Goal: Task Accomplishment & Management: Manage account settings

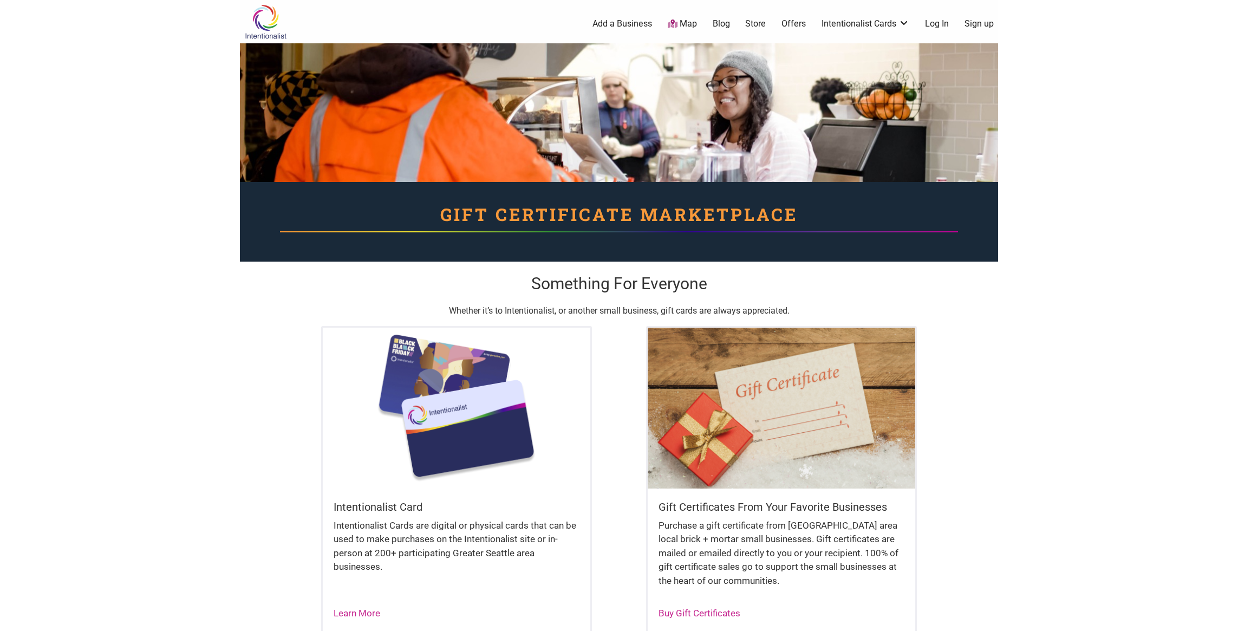
click at [947, 24] on link "Log In" at bounding box center [937, 24] width 24 height 12
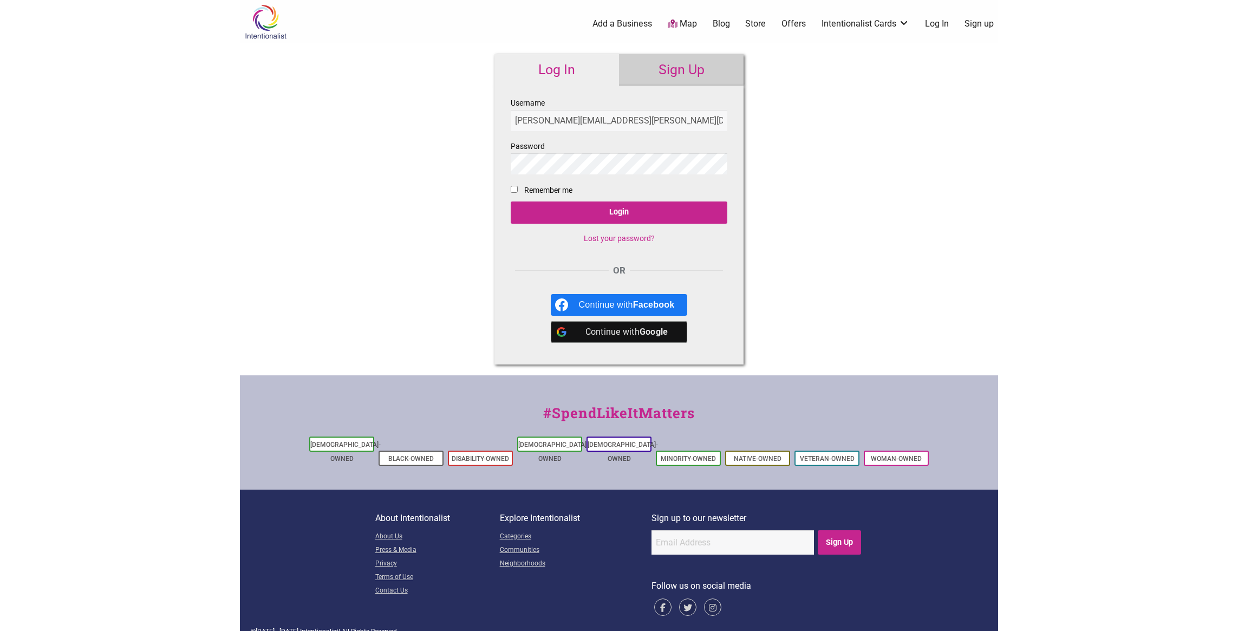
type input "mike.scaturo@gmail.com"
click at [511, 201] on input "Login" at bounding box center [619, 212] width 217 height 22
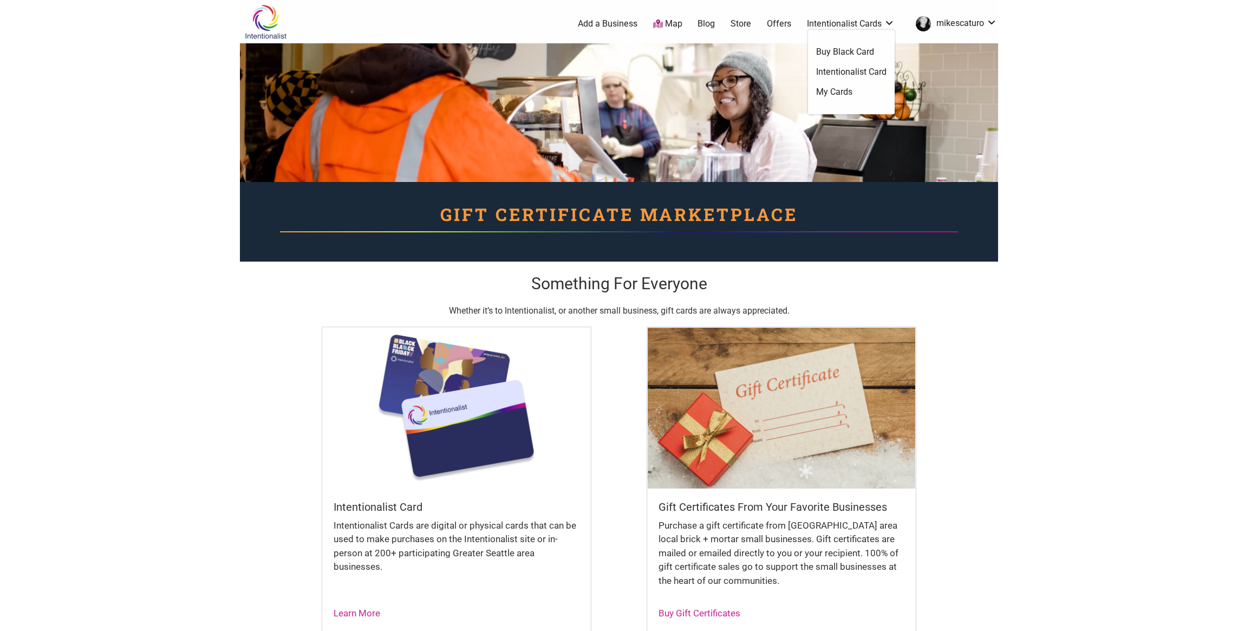
click at [834, 27] on link "Intentionalist Cards" at bounding box center [851, 24] width 88 height 12
click at [830, 95] on link "My Cards" at bounding box center [851, 92] width 70 height 12
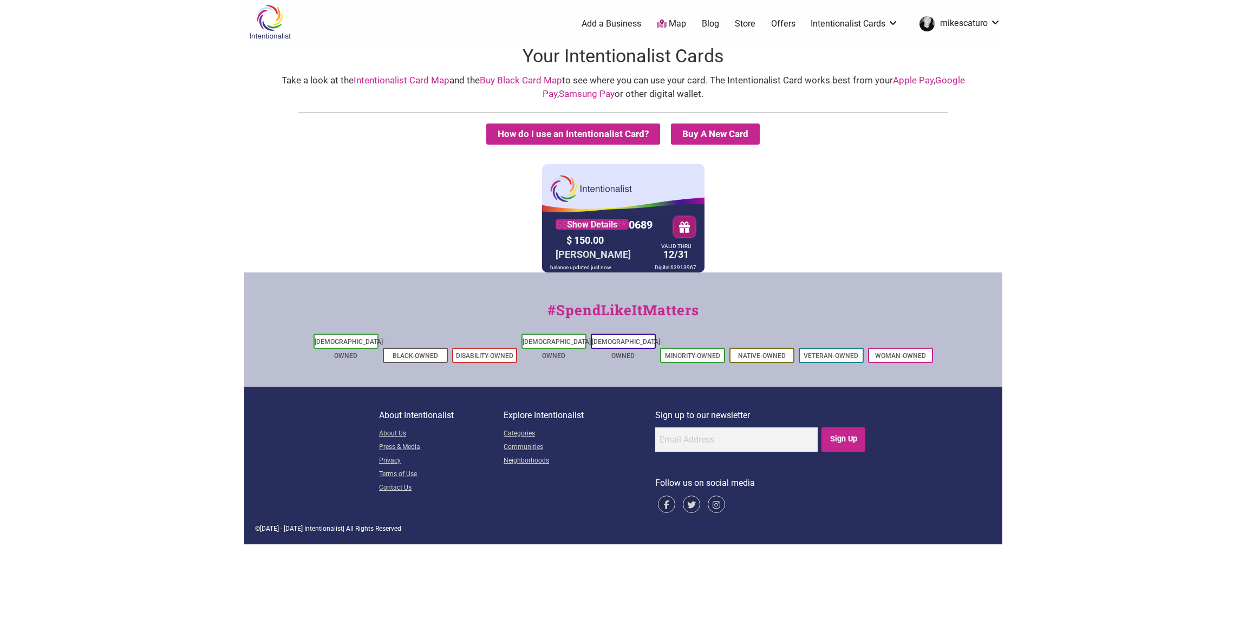
click at [955, 194] on div "5530 01** **** 0689 Show Details $ 150.00 MIKE SCATURO VALID THRU 12/31 balance…" at bounding box center [623, 218] width 753 height 108
click at [616, 228] on link "Show Details" at bounding box center [592, 224] width 73 height 11
click at [612, 137] on button "How do I use an Intentionalist Card?" at bounding box center [573, 133] width 174 height 21
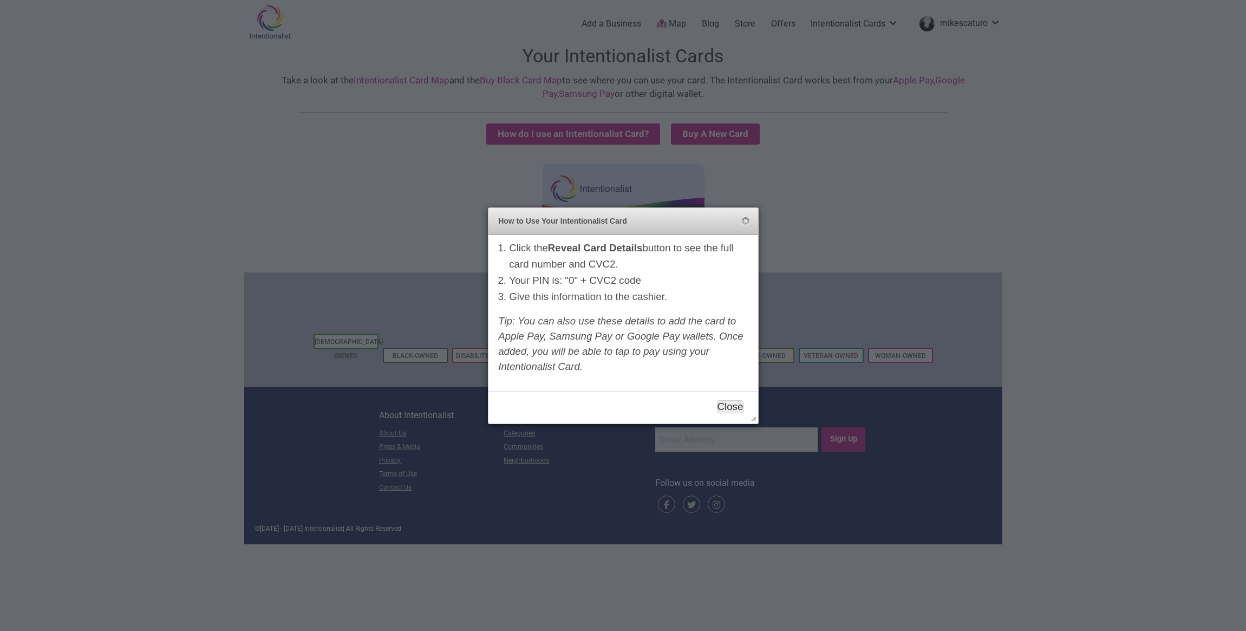
click at [739, 409] on button "Close" at bounding box center [730, 406] width 27 height 13
